Goal: Transaction & Acquisition: Purchase product/service

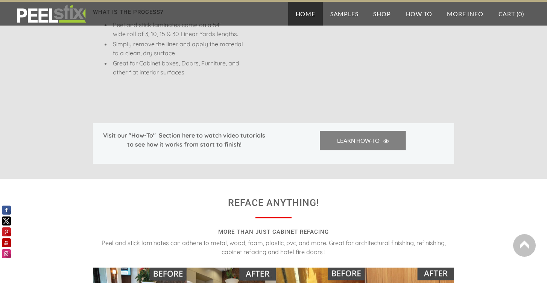
scroll to position [628, 0]
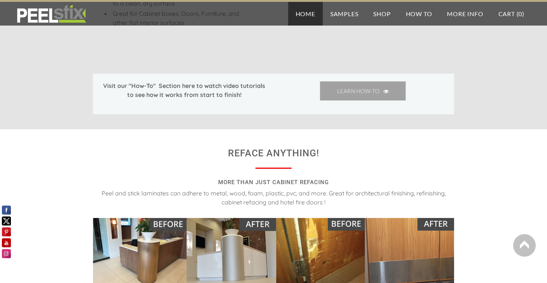
click at [368, 89] on span "LEARN HOW-TO" at bounding box center [363, 91] width 86 height 20
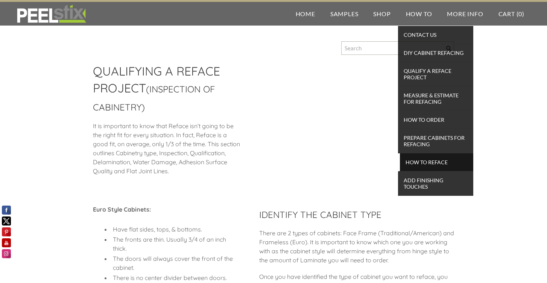
click at [419, 166] on span "How To Reface" at bounding box center [437, 162] width 70 height 10
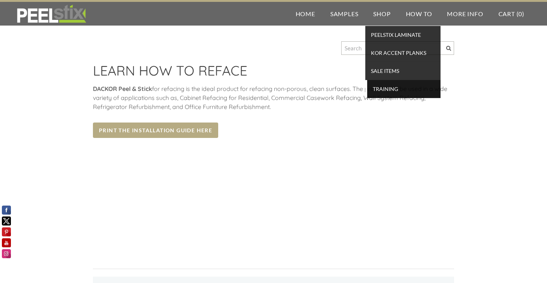
click at [380, 88] on span "TRAINING" at bounding box center [404, 89] width 70 height 10
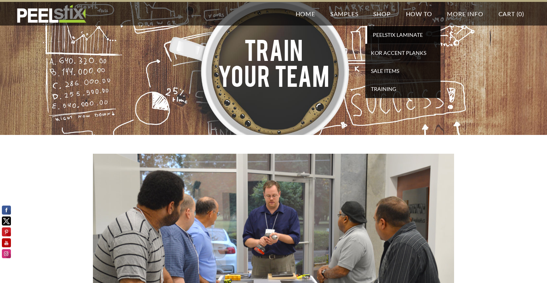
click at [385, 35] on span "PEELSTIX Laminate" at bounding box center [404, 35] width 70 height 10
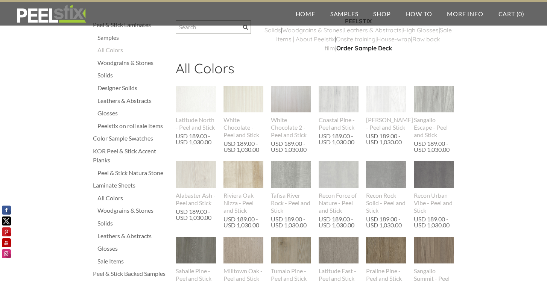
scroll to position [22, 0]
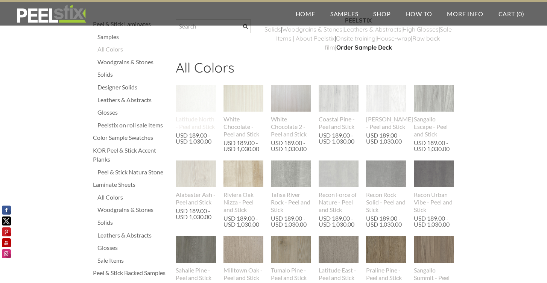
click at [200, 93] on img at bounding box center [196, 98] width 40 height 27
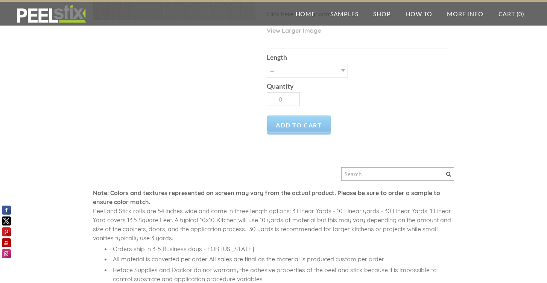
scroll to position [67, 0]
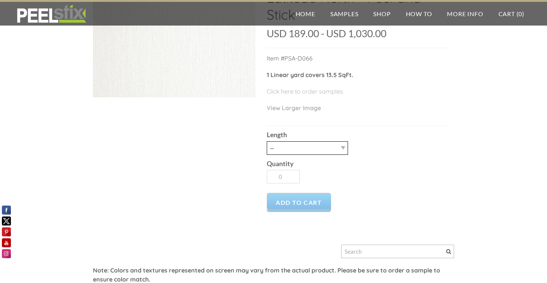
click at [291, 150] on select "-- 3LY 10LY 15LY 30LY" at bounding box center [307, 148] width 81 height 14
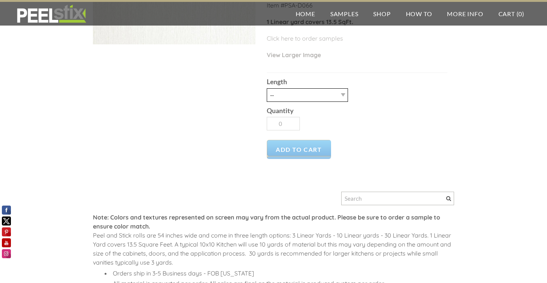
scroll to position [124, 0]
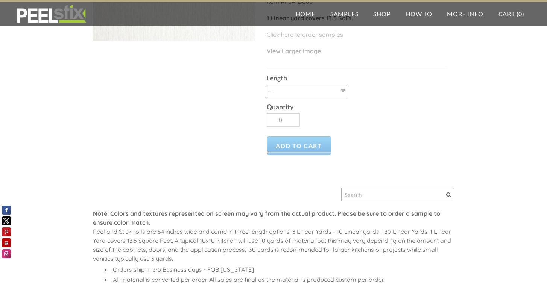
click at [287, 95] on select "-- 3LY 10LY 15LY 30LY" at bounding box center [307, 92] width 81 height 14
select select "3LY"
click at [267, 85] on select "-- 3LY 10LY 15LY 30LY" at bounding box center [307, 92] width 81 height 14
type input "1"
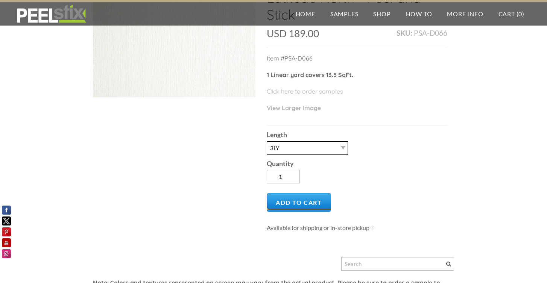
scroll to position [26, 0]
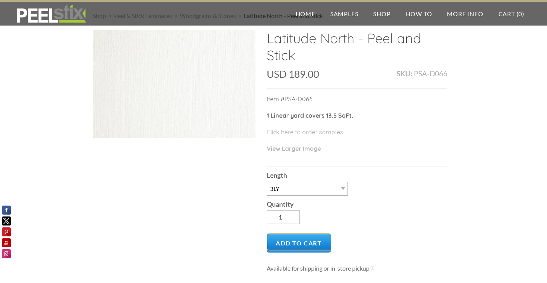
click at [310, 188] on select "-- 3LY 10LY 15LY 30LY" at bounding box center [307, 189] width 81 height 14
select select "10LY"
click at [267, 182] on select "-- 3LY 10LY 15LY 30LY" at bounding box center [307, 189] width 81 height 14
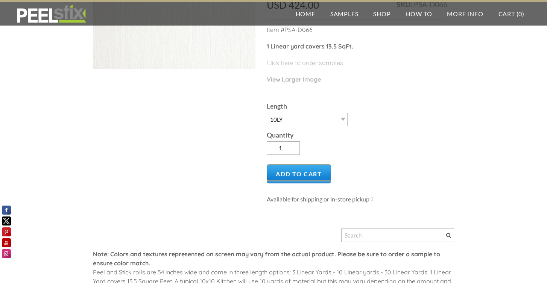
scroll to position [0, 0]
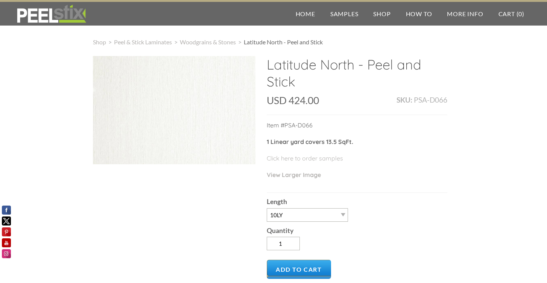
click at [231, 113] on div at bounding box center [174, 110] width 163 height 108
click at [231, 114] on div at bounding box center [174, 110] width 163 height 108
